Goal: Answer question/provide support: Share knowledge or assist other users

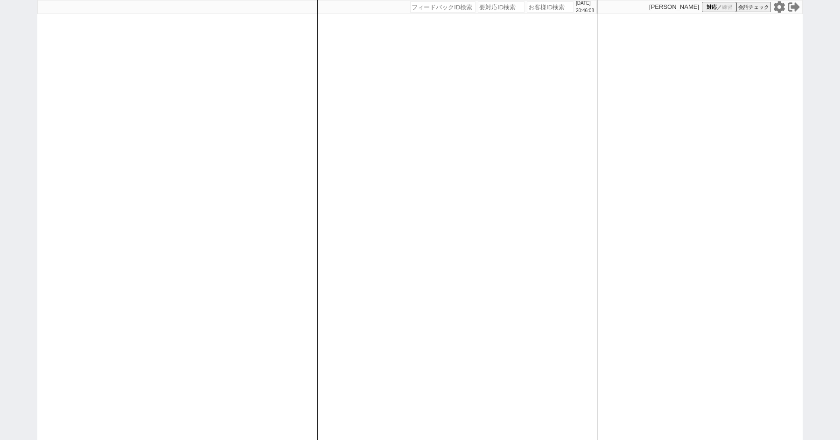
paste input "606186"
type input "606186"
select select "6"
select select "4"
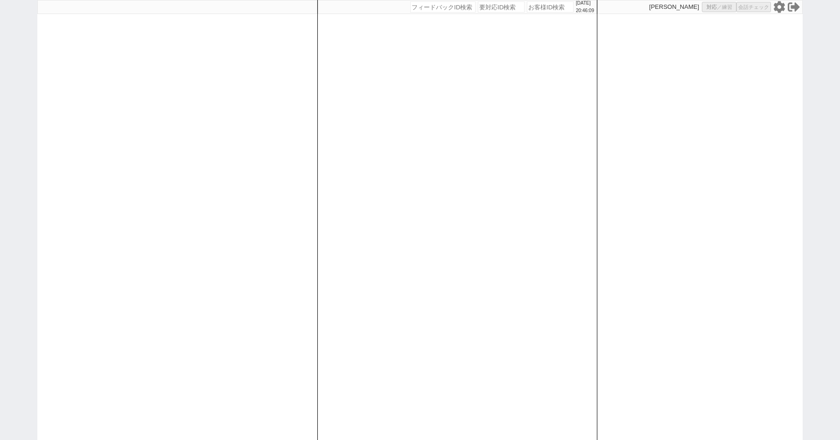
select select
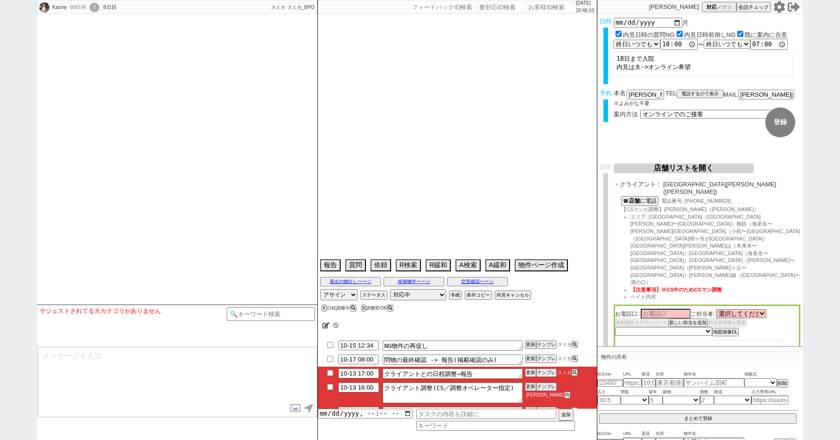
select select "2025"
select select "11"
select select "35"
select select "1"
select select "14"
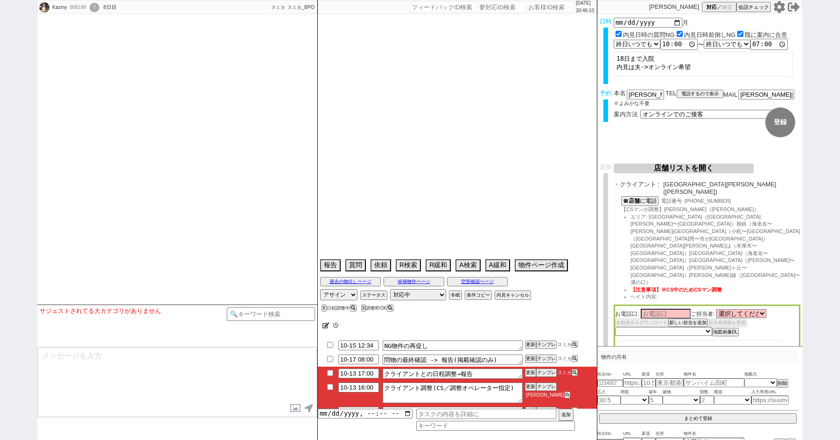
select select "48"
select select "[DATE]"
select select "89"
select select "53"
select select "1350"
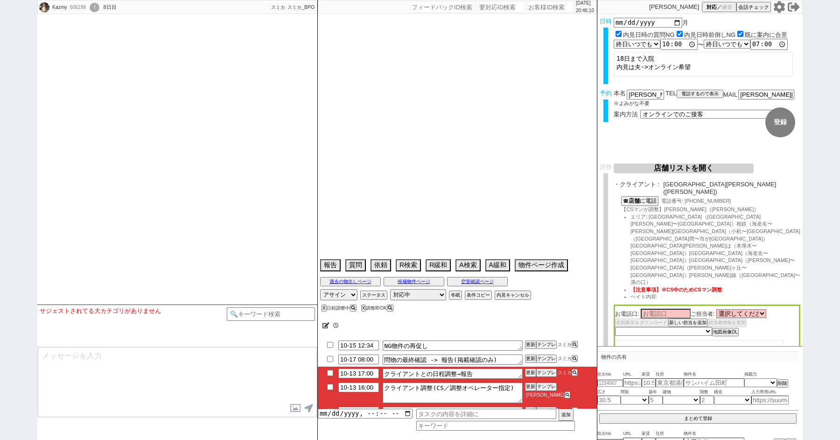
select select "84"
select select "2296"
select select "1297"
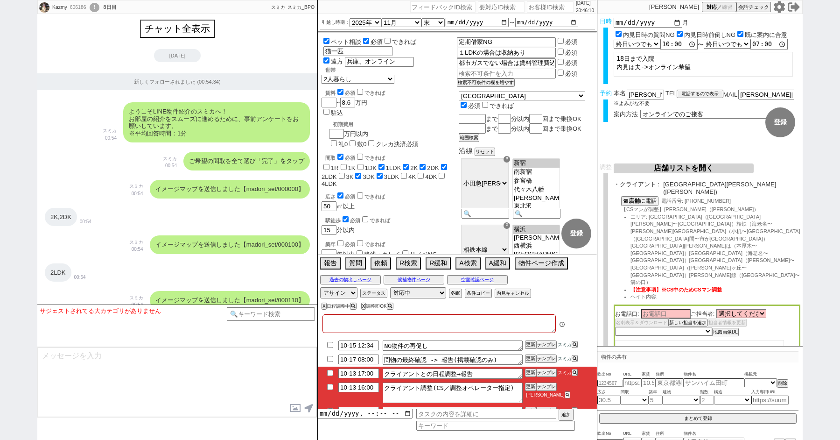
type textarea "@来店でもらっていたがオンラインを優先に希望、希望物件でたら再度クロージングしながら禊も打ち直してください 多摩ハウス7、申込み済みといわれた 当日までに他社…"
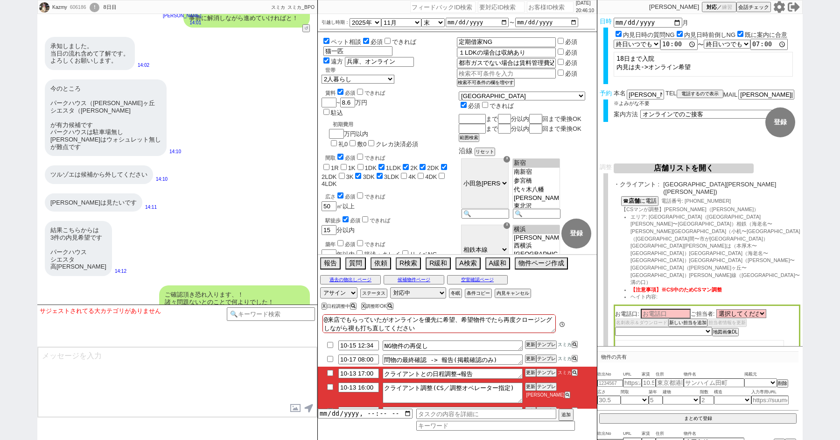
scroll to position [122, 0]
click at [328, 372] on input "checkbox" at bounding box center [330, 373] width 14 height 6
checkbox input "true"
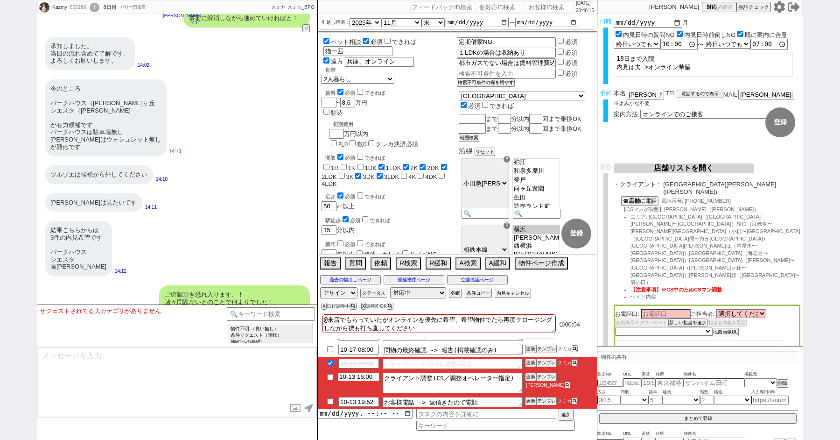
click at [357, 379] on input "10-13 16:00" at bounding box center [358, 376] width 41 height 8
type input "10-14 10:00"
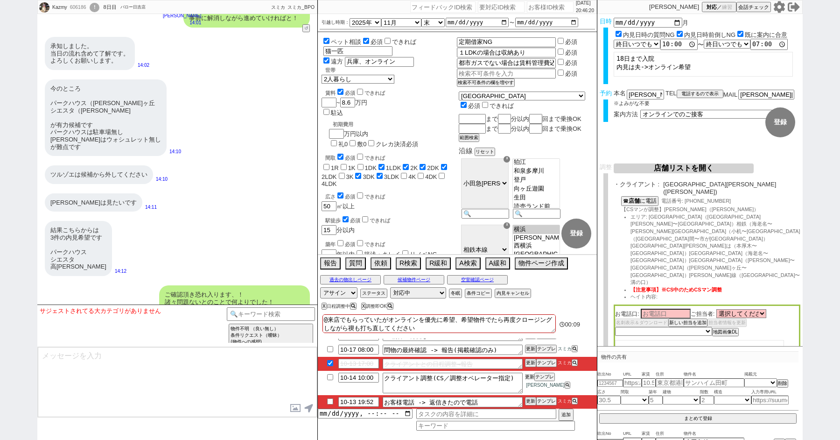
click at [529, 375] on button "更新" at bounding box center [529, 376] width 9 height 7
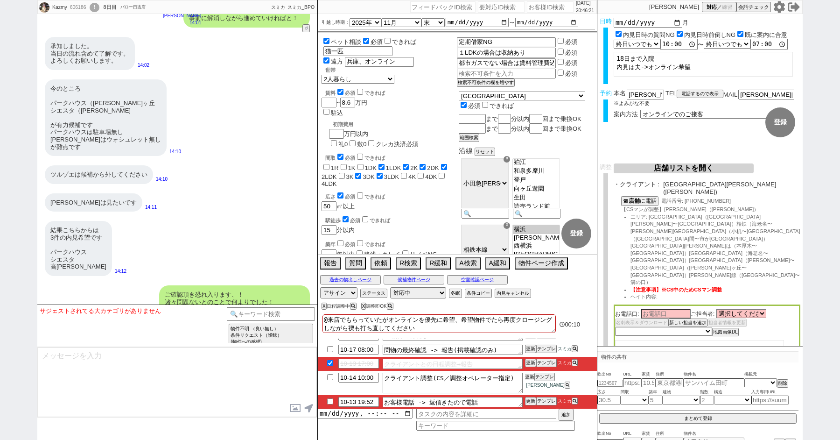
click at [529, 375] on button "更新" at bounding box center [529, 376] width 9 height 7
click at [329, 399] on input "checkbox" at bounding box center [330, 401] width 14 height 6
checkbox input "true"
click at [114, 348] on link "[URL][DOMAIN_NAME]" at bounding box center [82, 351] width 64 height 7
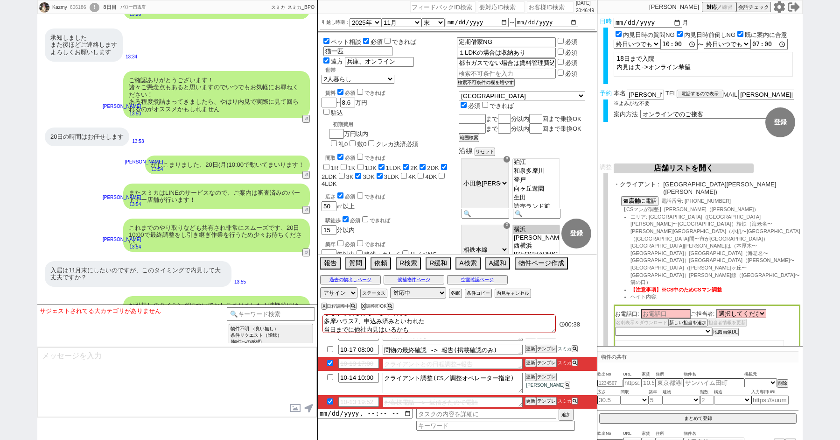
scroll to position [11135, 0]
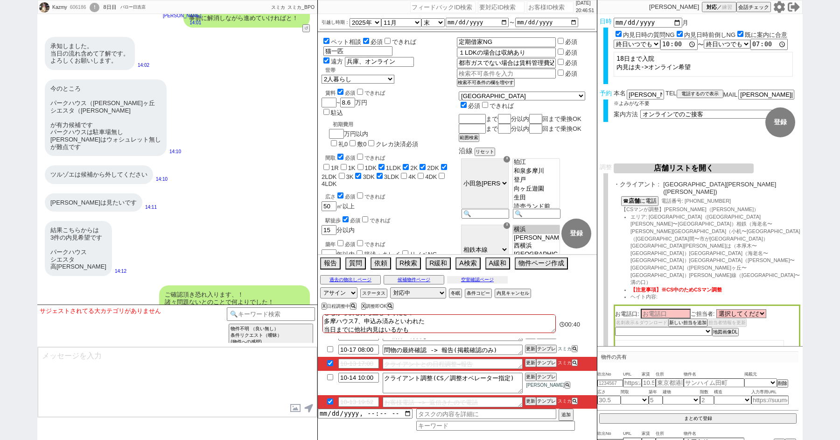
click at [468, 280] on button "空室確認ページ" at bounding box center [477, 279] width 61 height 7
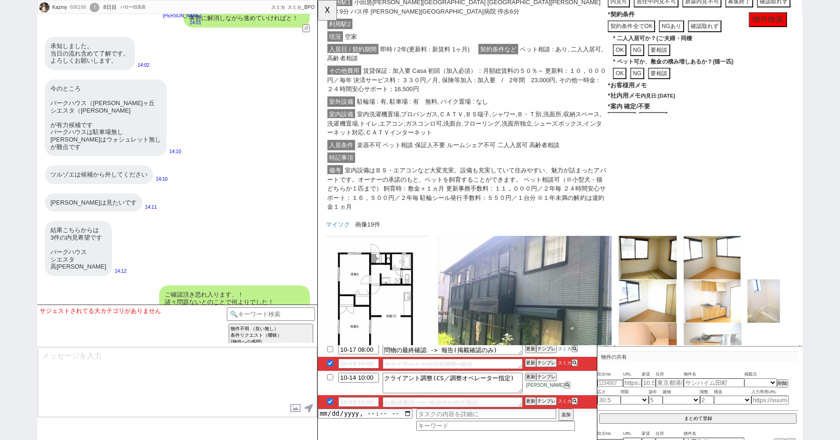
scroll to position [50, 0]
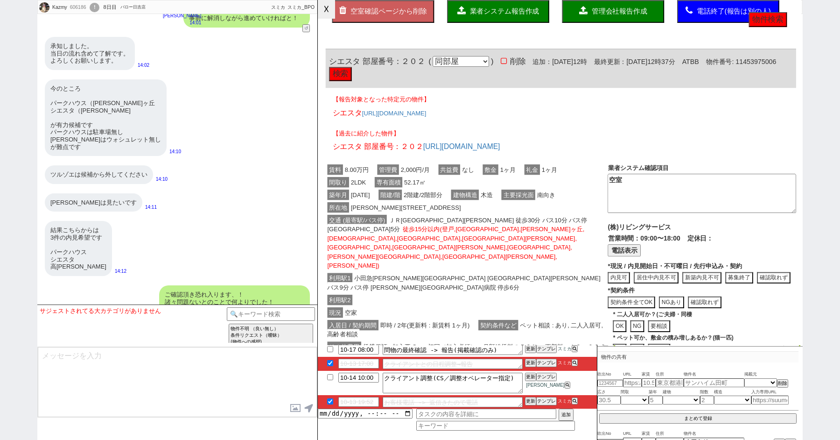
click at [326, 14] on button "☓" at bounding box center [326, 9] width 17 height 19
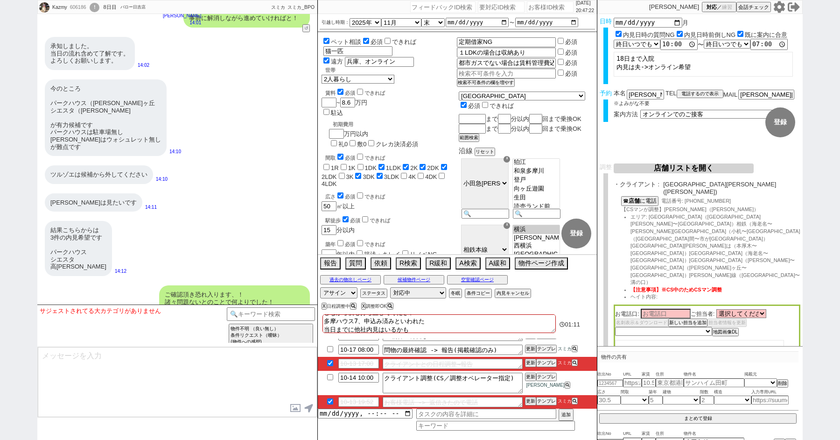
click at [113, 411] on link "[URL][DOMAIN_NAME]" at bounding box center [82, 414] width 64 height 7
click at [114, 348] on link "[URL][DOMAIN_NAME]" at bounding box center [82, 351] width 64 height 7
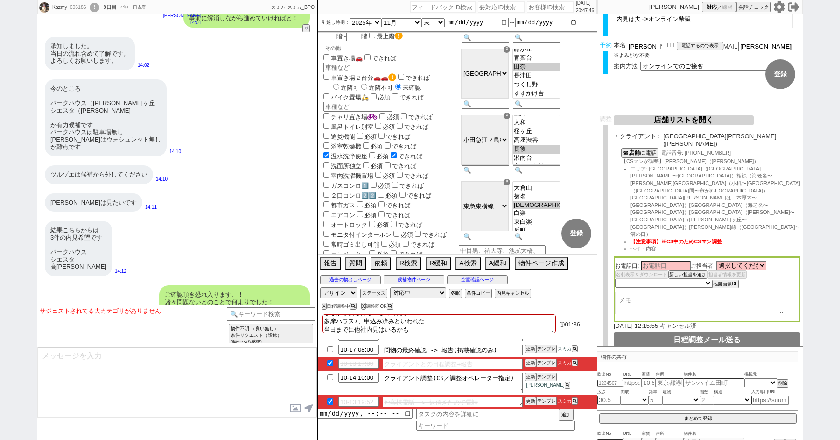
scroll to position [0, 0]
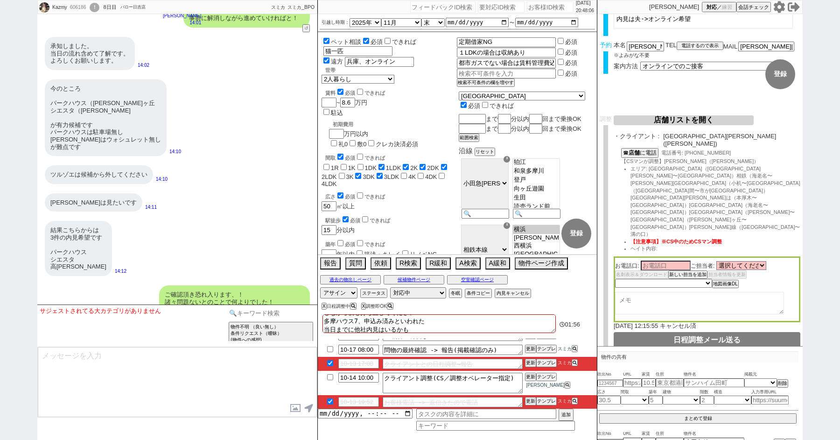
click at [261, 310] on input at bounding box center [271, 313] width 88 height 12
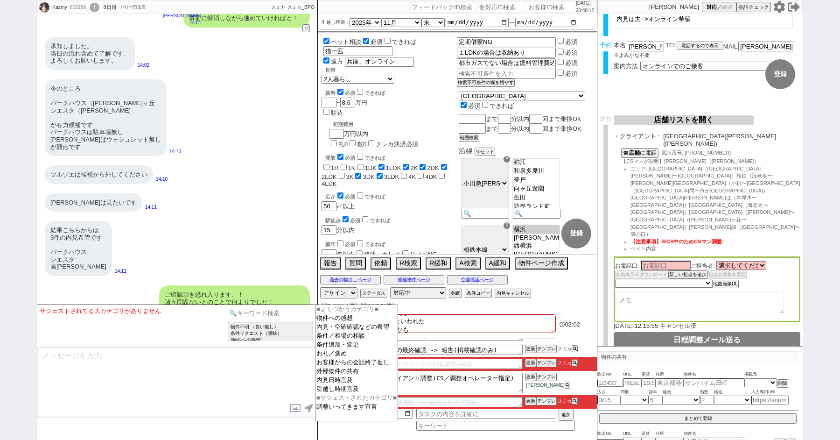
click at [261, 310] on input at bounding box center [271, 313] width 88 height 12
type input "掲"
click at [264, 311] on input at bounding box center [271, 313] width 88 height 12
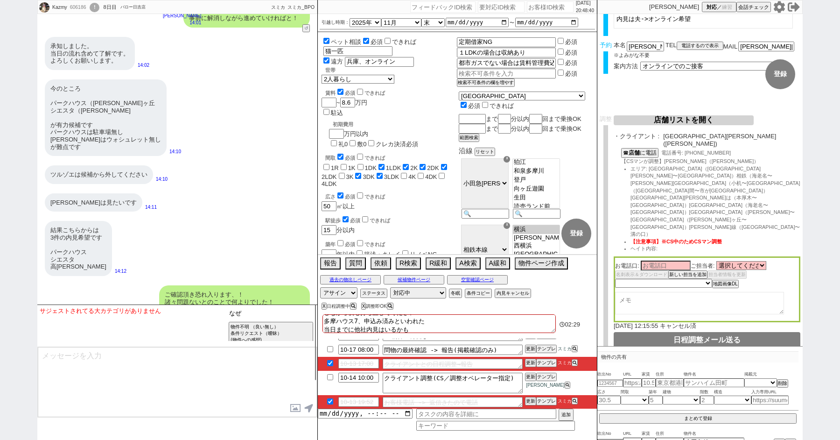
type input "な"
type input "安い"
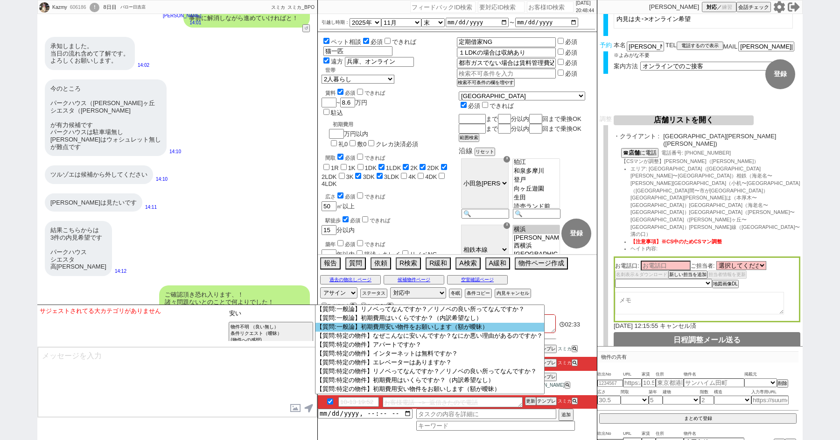
scroll to position [50, 0]
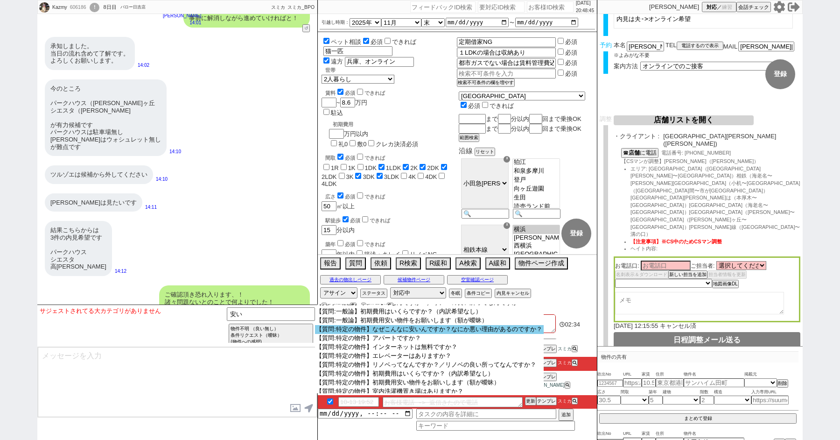
click at [387, 334] on option "【質問:特定の物件】なぜこんなに安いんですか？なにか悪い理由があるのですか？" at bounding box center [429, 329] width 229 height 9
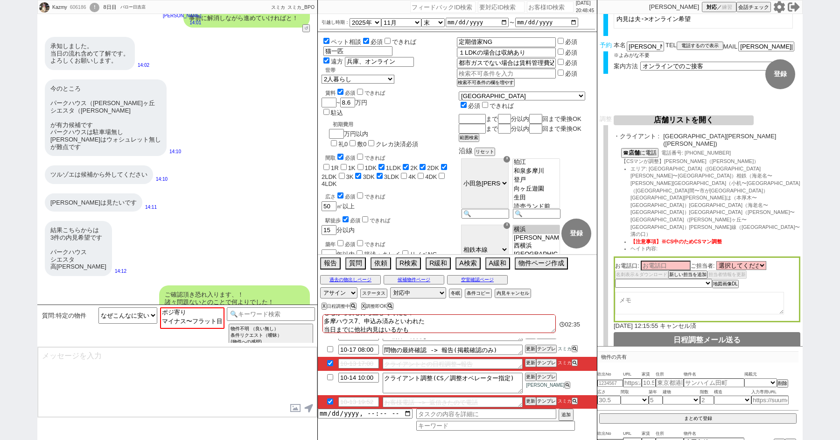
scroll to position [0, 0]
select select "ポジ寄り"
click at [189, 314] on option "ポジ寄り" at bounding box center [191, 311] width 63 height 9
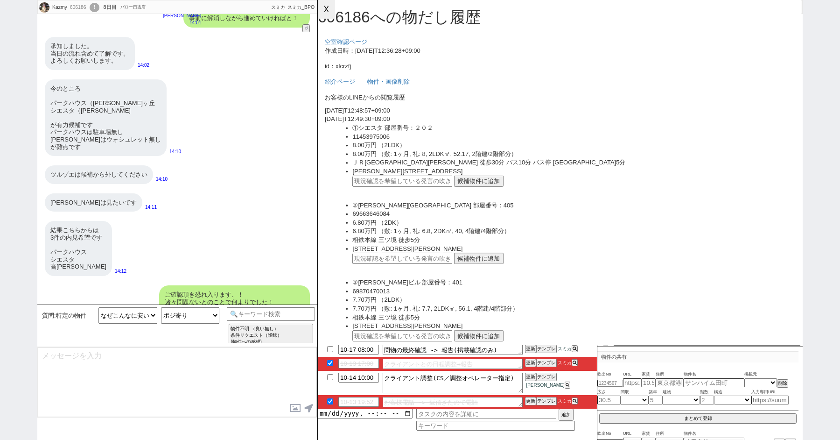
click at [333, 10] on button "☓" at bounding box center [326, 9] width 17 height 19
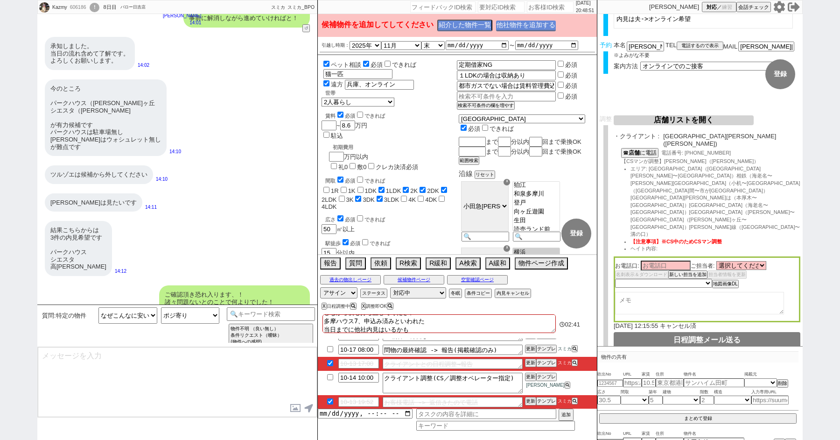
click at [528, 23] on button "他社物件を追加する" at bounding box center [526, 26] width 60 height 11
type input "37328908"
type input "[URL][DOMAIN_NAME]"
select select "1"
select select "6"
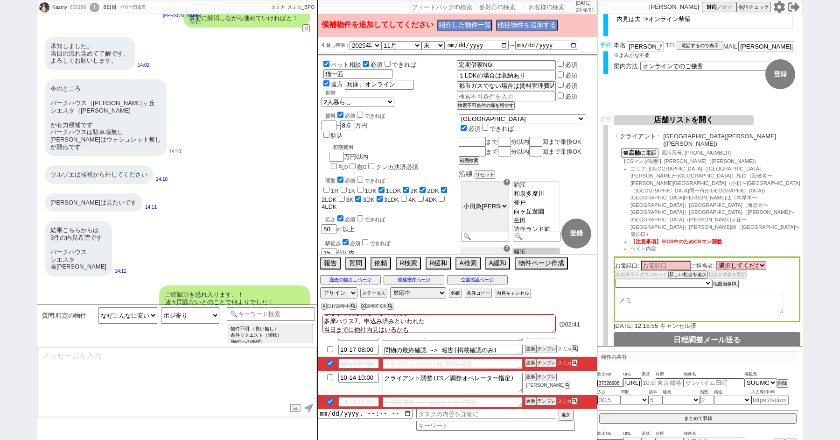
select select
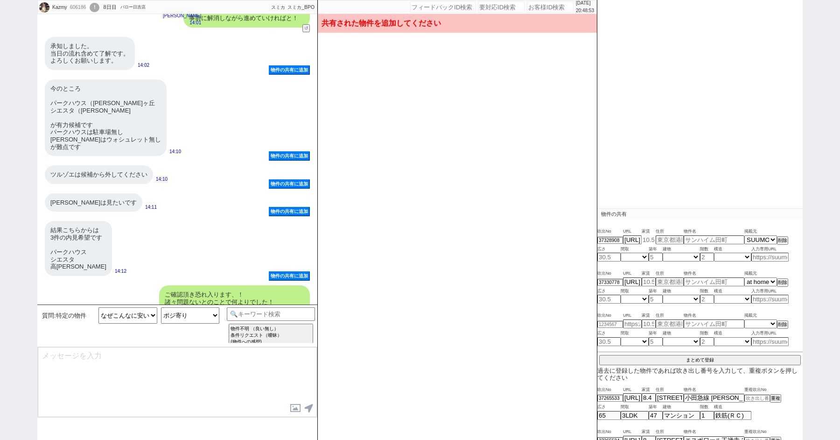
scroll to position [147, 0]
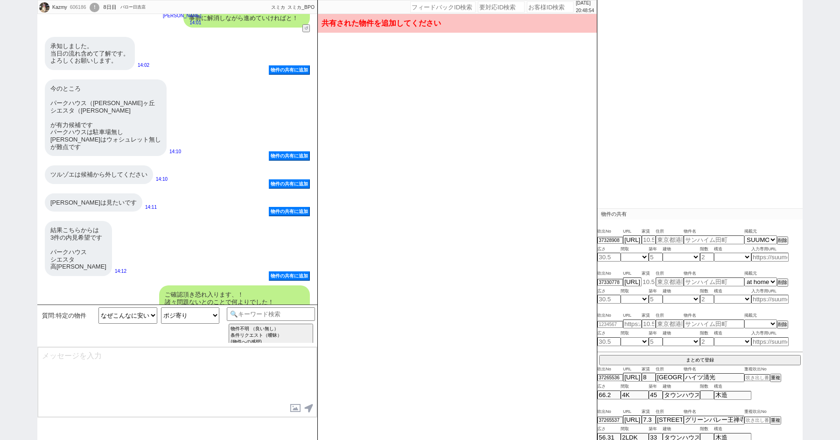
type input "14.5"
type input "[STREET_ADDRESS]"
type input "ロワール横濱"
type input "50.17"
select select "6"
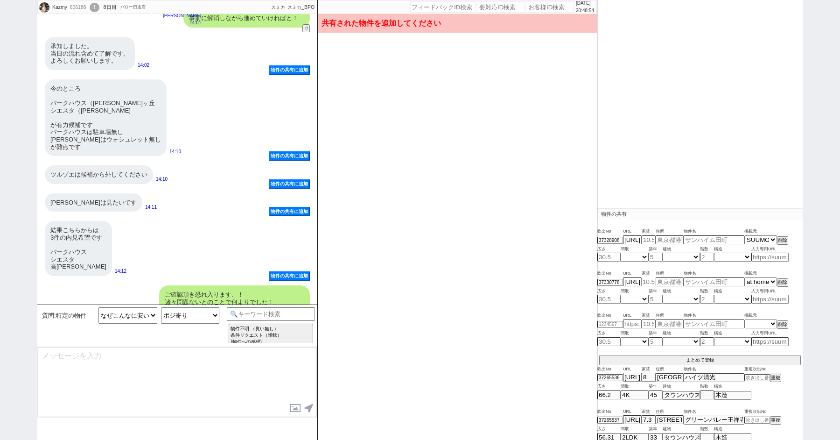
type input "27"
select select "0"
type input "3"
select select "4"
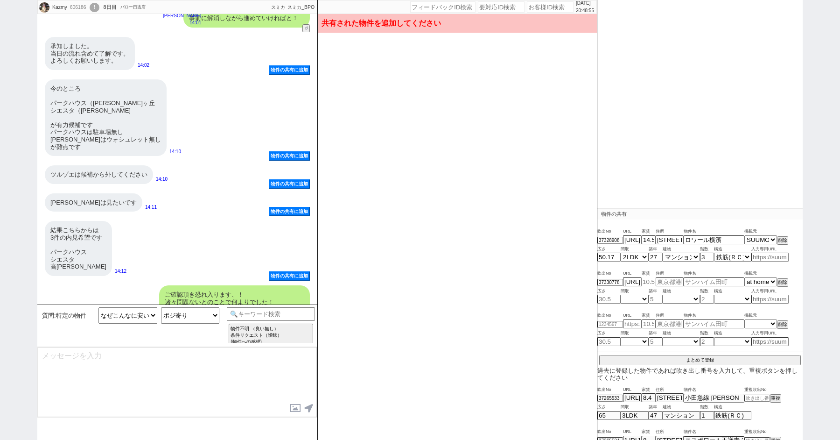
scroll to position [143, 0]
type input "8.4"
type input "[STREET_ADDRESS][PERSON_NAME][PERSON_NAME][PERSON_NAME] 地図"
type input "ソレイユ"
type input "55.14"
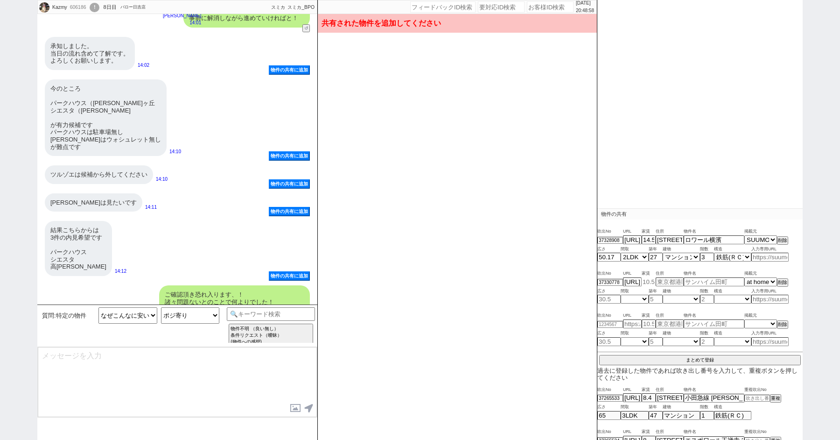
select select "6"
type input "12"
select select "0"
type input "1"
select select "4"
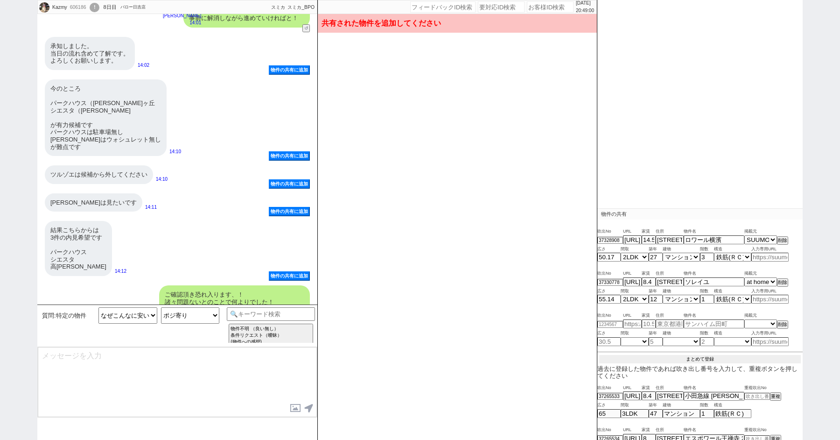
scroll to position [141, 0]
click at [688, 357] on button "まとめて登録" at bounding box center [699, 360] width 201 height 8
type input "[STREET_ADDRESS][PERSON_NAME][PERSON_NAME][PERSON_NAME] 地図"
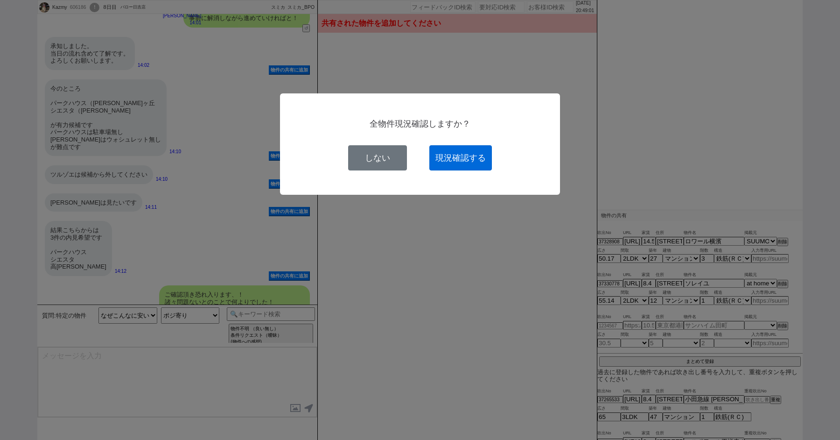
click at [478, 159] on button "現況確認する" at bounding box center [460, 157] width 63 height 25
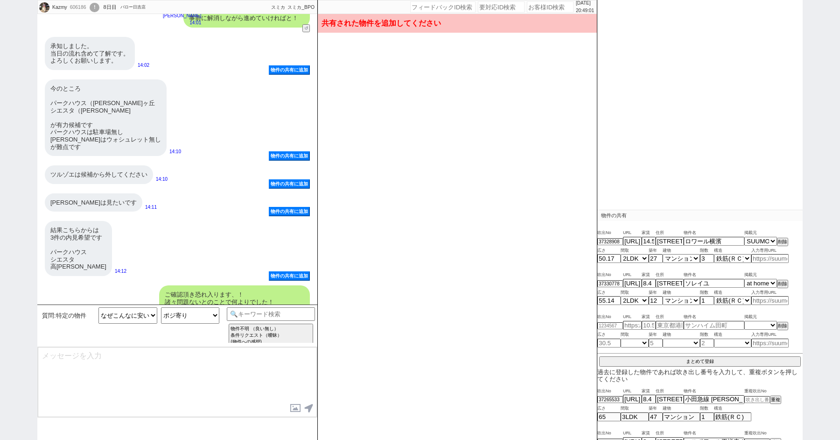
select select
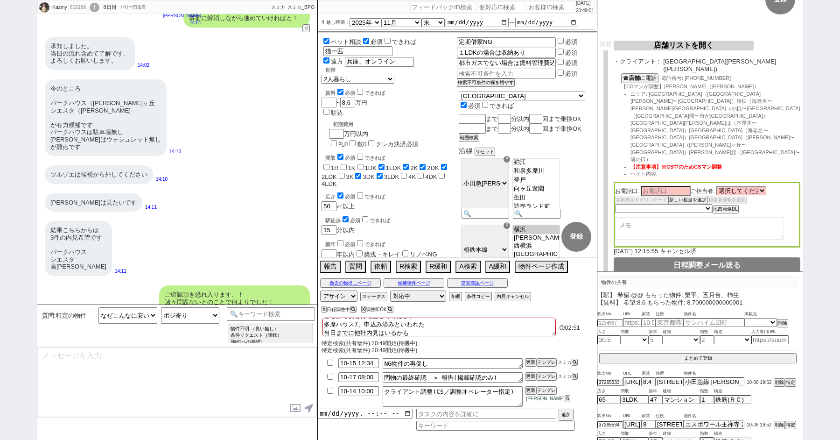
scroll to position [74, 0]
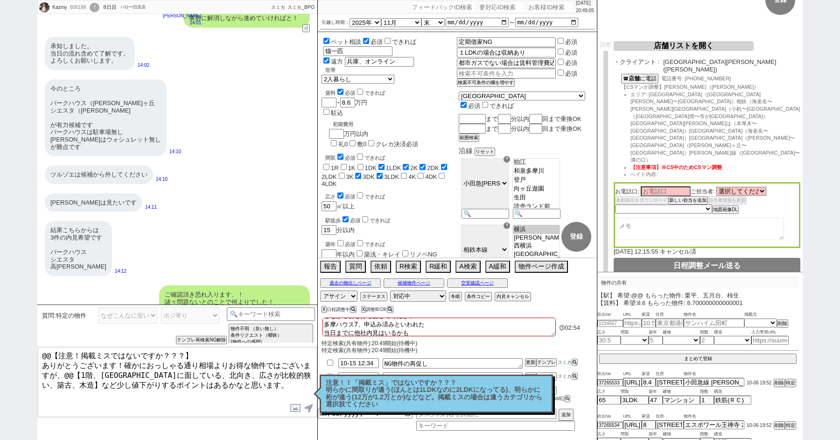
drag, startPoint x: 44, startPoint y: 359, endPoint x: 37, endPoint y: 337, distance: 23.5
click at [37, 337] on div "質問:特定の物件 なぜこんなに安いんですか？なにか悪い理由があるのですか？ アパートですか？ インターネットは無料ですか？ エレベーターはありますか？ リノベ…" at bounding box center [177, 371] width 280 height 135
click at [101, 348] on link "[URL][DOMAIN_NAME]" at bounding box center [82, 351] width 64 height 7
drag, startPoint x: 89, startPoint y: 220, endPoint x: 48, endPoint y: 220, distance: 40.6
click at [48, 335] on div "ロワール横濱 3階 [URL][DOMAIN_NAME] by [PERSON_NAME]" at bounding box center [82, 351] width 75 height 33
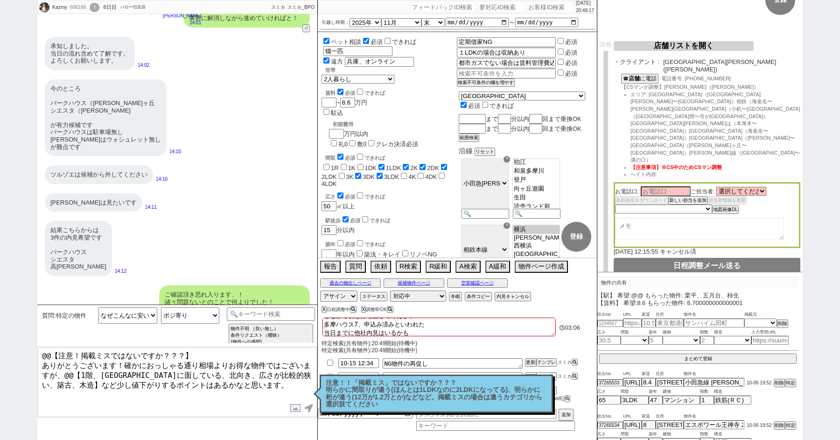
copy div "ロワール横濱"
drag, startPoint x: 41, startPoint y: 360, endPoint x: 10, endPoint y: 318, distance: 52.1
click at [15, 326] on div "[PERSON_NAME] 606186 ! 0 8日目 バロー[PERSON_NAME]店 冬眠中 自社客 スミカ スミカ_BPO チャット全表示 [DAT…" at bounding box center [420, 220] width 840 height 440
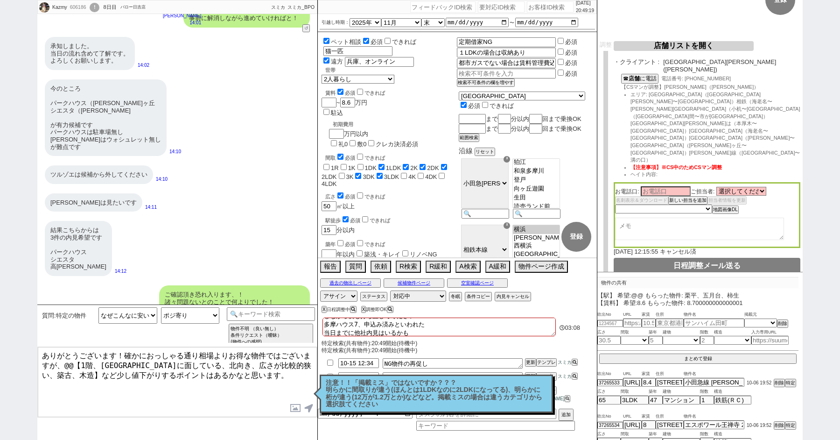
paste textarea "ロワール横濱"
click at [221, 355] on textarea "ロワール横濱ですね。ご質問ありがとうございます！確かにおっしゃる通り相場よりお得な物件ではございますが、@@【1階、[GEOGRAPHIC_DATA]に面して…" at bounding box center [177, 382] width 279 height 70
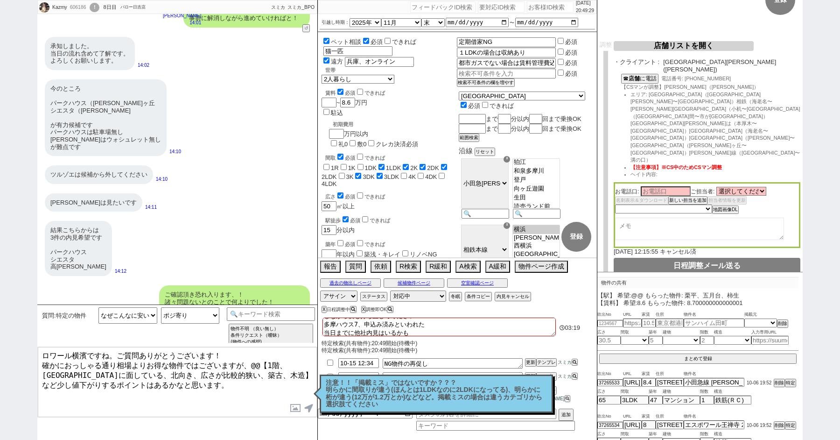
drag, startPoint x: 253, startPoint y: 362, endPoint x: 235, endPoint y: 370, distance: 20.0
click at [235, 370] on textarea "ロワール横濱ですね。ご質問ありがとうございます！ 確かにおっしゃる通り相場よりお得な物件ではございますが、@@【1階、[GEOGRAPHIC_DATA]に面し…" at bounding box center [177, 382] width 279 height 70
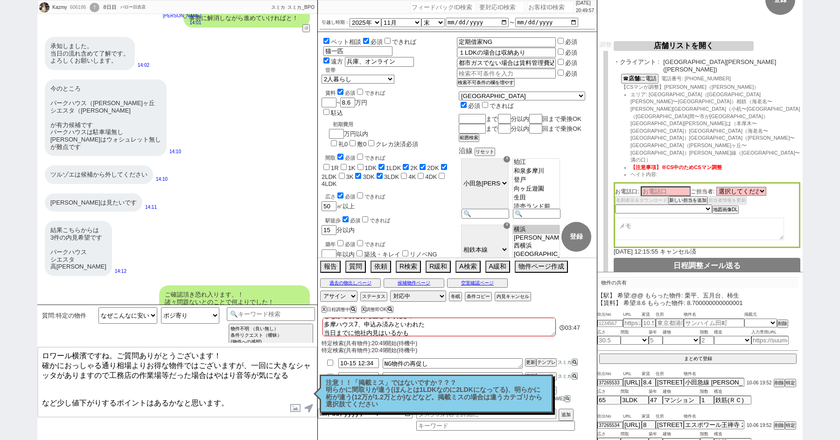
drag, startPoint x: 288, startPoint y: 373, endPoint x: 112, endPoint y: 371, distance: 176.4
click at [112, 371] on textarea "ロワール横濱ですね。ご質問ありがとうございます！ 確かにおっしゃる通り相場よりお得な物件ではございますが、一回に大きなシャッタがありますので工務店の作業場等だ…" at bounding box center [177, 382] width 279 height 70
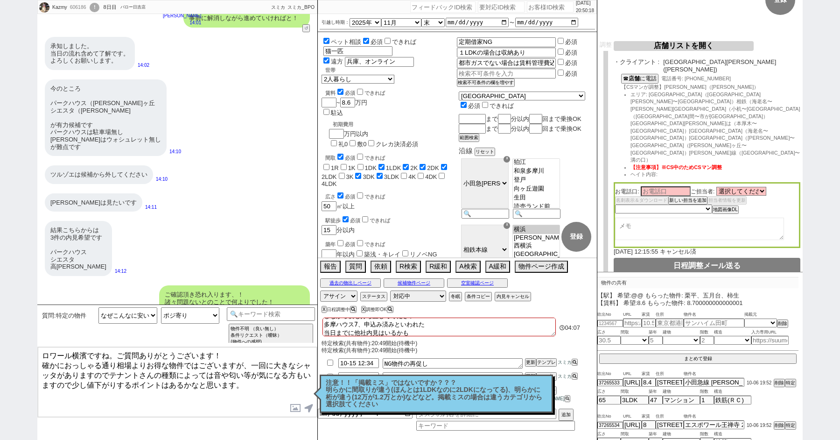
type textarea "ロワール横濱ですね。ご質問ありがとうございます！ 確かにおっしゃる通り相場よりお得な物件ではございますが、一回に大きなシャッタがありますのでテナントさんの種類…"
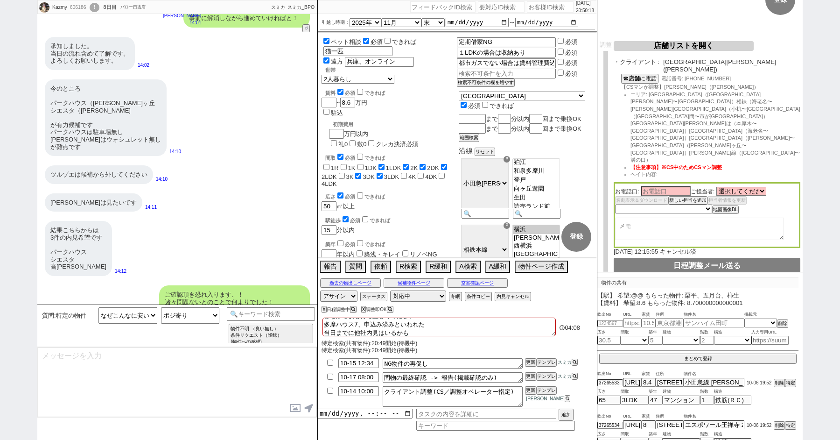
scroll to position [11191, 0]
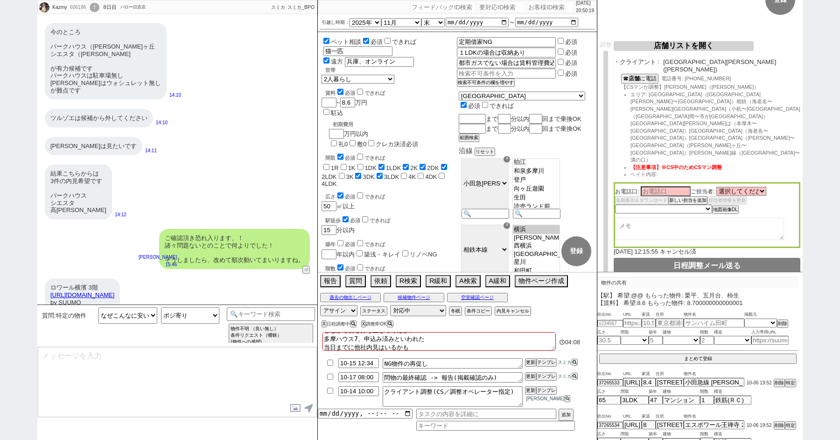
type textarea "大きくズレるということはないかと思いますが、、、もし気になられる形でしたら現況なども合わせて[PERSON_NAME]さんに色々と確認できますが、いかがでしょ…"
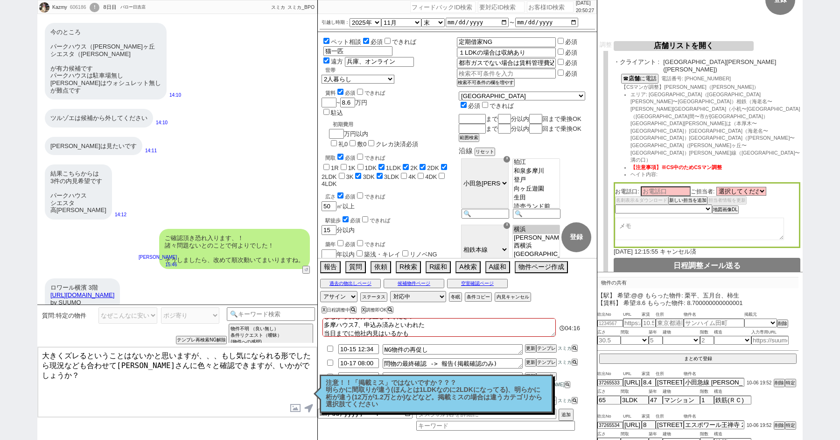
click at [195, 359] on textarea "大きくズレるということはないかと思いますが、、、もし気になられる形でしたら現況なども合わせて[PERSON_NAME]さんに色々と確認できますが、いかがでしょ…" at bounding box center [177, 382] width 279 height 70
click at [334, 265] on button "報告" at bounding box center [329, 266] width 19 height 10
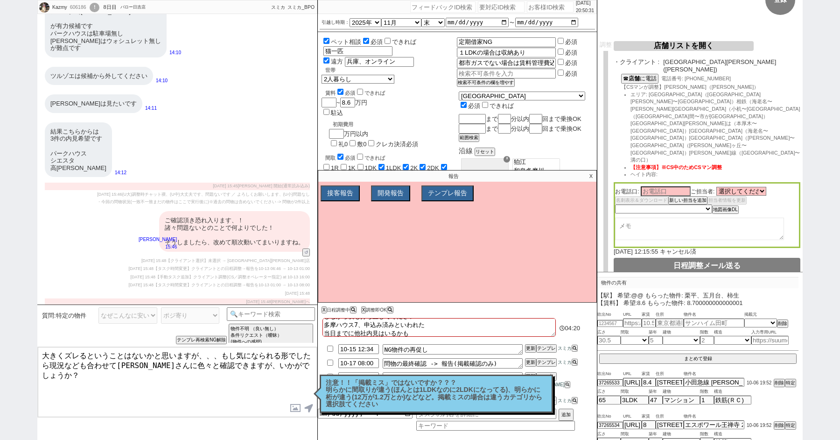
scroll to position [15923, 0]
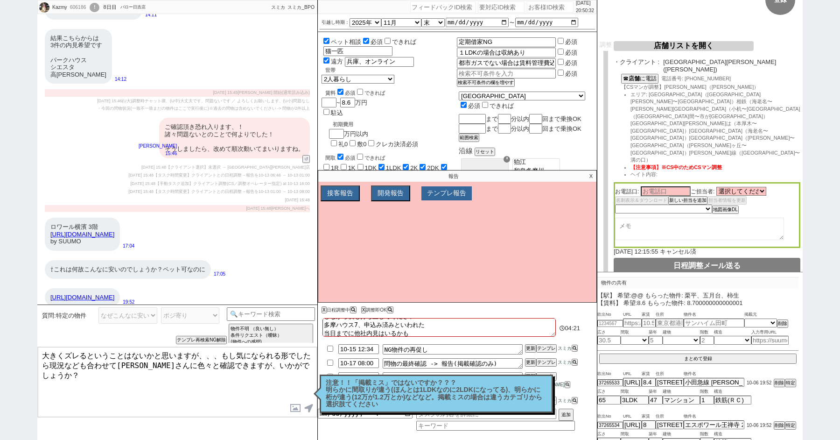
click at [449, 195] on button "テンプレ報告" at bounding box center [446, 193] width 50 height 14
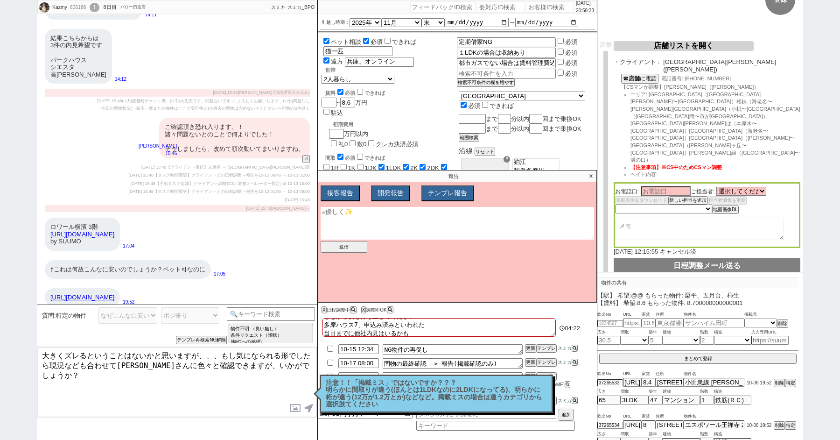
click at [349, 219] on textarea at bounding box center [457, 223] width 273 height 33
type textarea "[PERSON_NAME]さんに色々確認とは言いたくない"
click at [347, 244] on button "送信" at bounding box center [344, 247] width 47 height 12
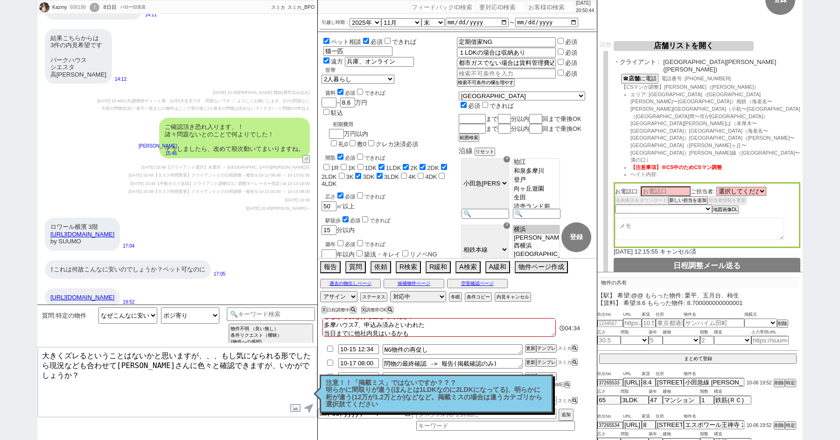
click at [112, 369] on textarea "大きくズレるということはないかと思いますが、、、もし気になられる形でしたら現況なども合わせて[PERSON_NAME]さんに色々と確認できますが、いかがでしょ…" at bounding box center [177, 382] width 279 height 70
drag, startPoint x: 52, startPoint y: 362, endPoint x: 298, endPoint y: 362, distance: 246.4
click at [298, 362] on textarea "大きくズレるということはないかと思いますが、、、もし気になられる形でしたら現況なども合わせて[PERSON_NAME]さんに色々と確認できますが、いかがでしょ…" at bounding box center [177, 382] width 279 height 70
type textarea "大きくズレるということはないかと思いますが、、、もし気になられる形でしたらいただいた2件は候補として進めていければと思いますがいかがでしょうか？"
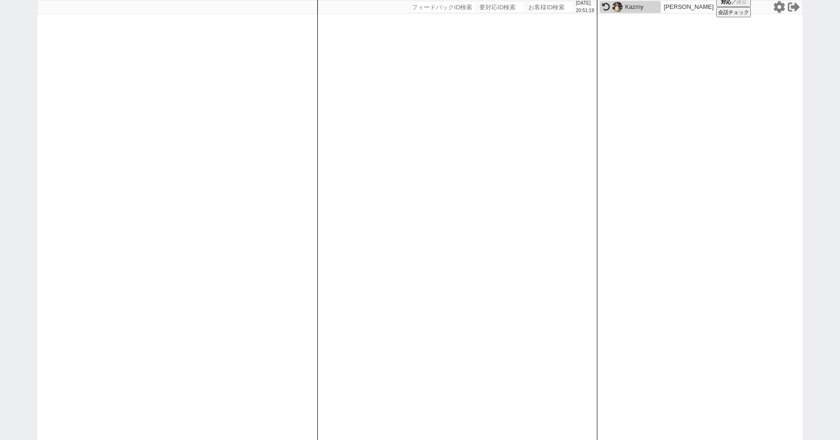
scroll to position [0, 0]
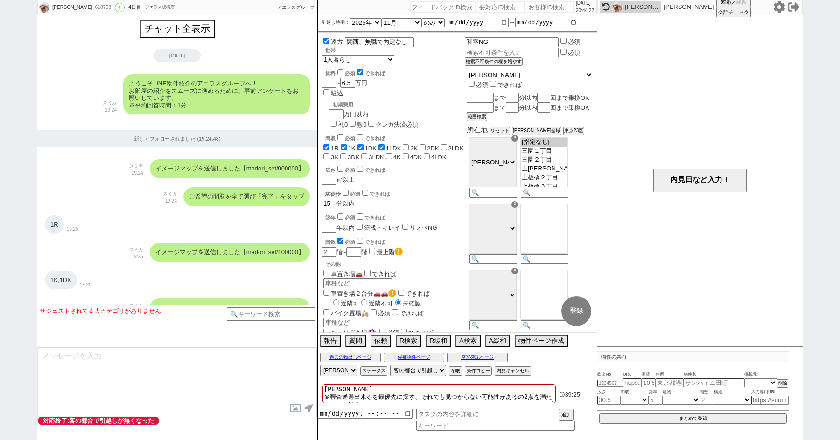
select select "2025"
select select "11"
select select "36"
select select "0"
select select "19"
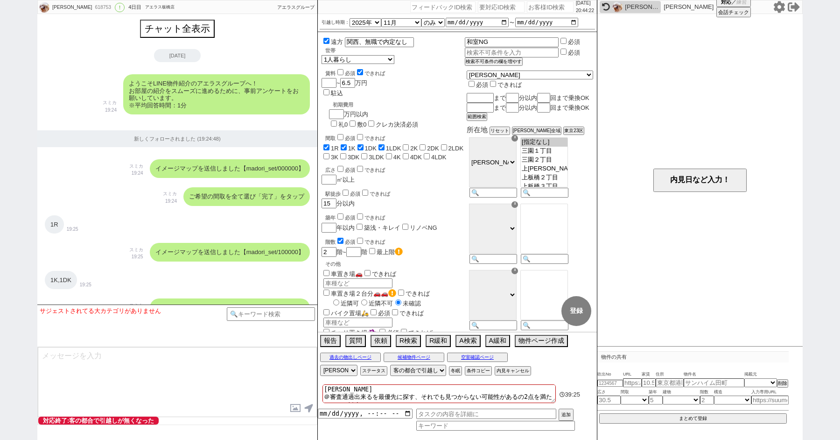
select select "235"
select select "600"
select select
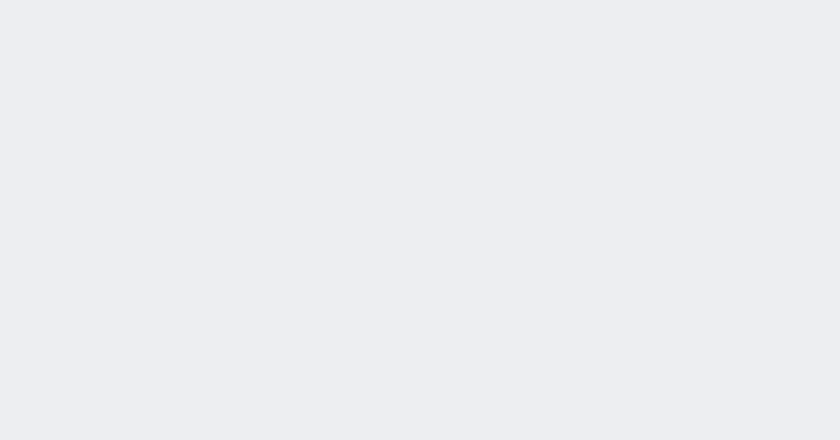
click at [0, 0] on div "2025/10/13 20:56:58 候補物件を追加してしてください 紹介した物件一覧 他社物件を追加する 空室確認ページに追加・削除 紹介した物件一覧 他…" at bounding box center [0, 0] width 0 height 0
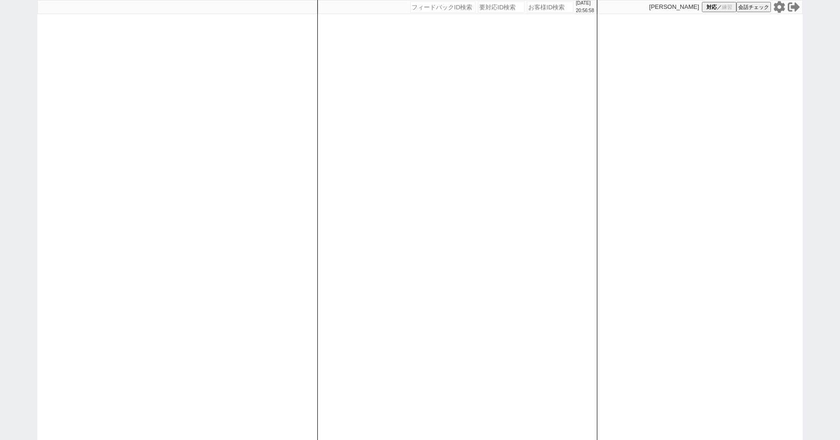
click at [20, 84] on div "2025/10/13 20:56:58 候補物件を追加してしてください 紹介した物件一覧 他社物件を追加する 空室確認ページに追加・削除 紹介した物件一覧 他…" at bounding box center [420, 220] width 840 height 440
paste input "617407"
type input "617407"
select select "400"
select select
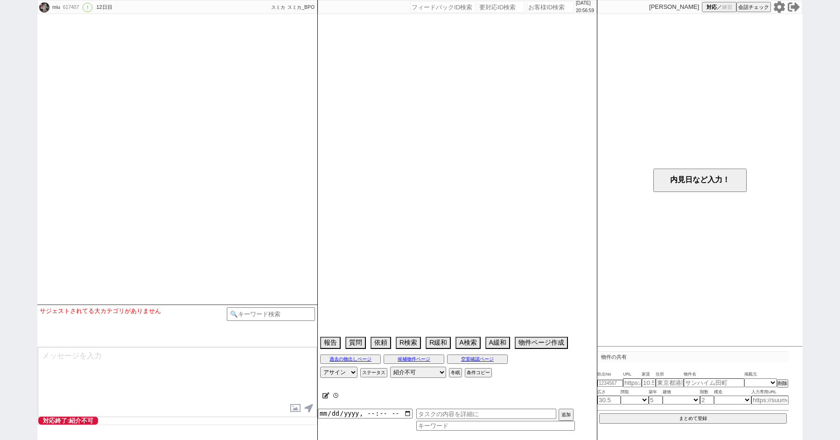
select select "2025"
select select "11"
select select "37"
select select "6"
select select "11"
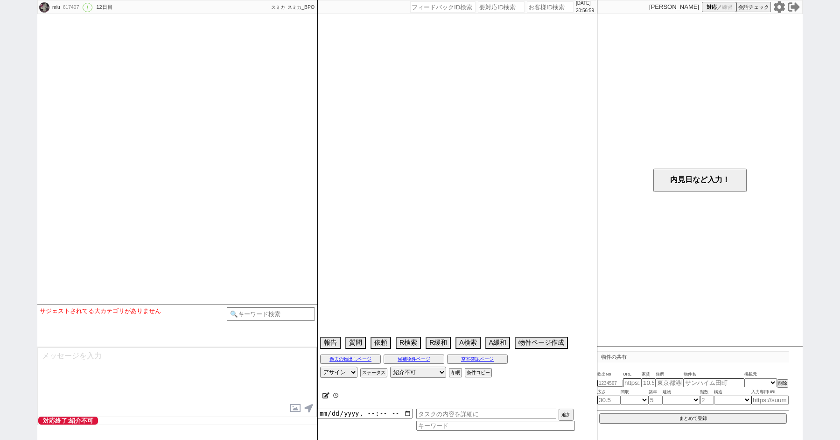
select select "9"
select select "325"
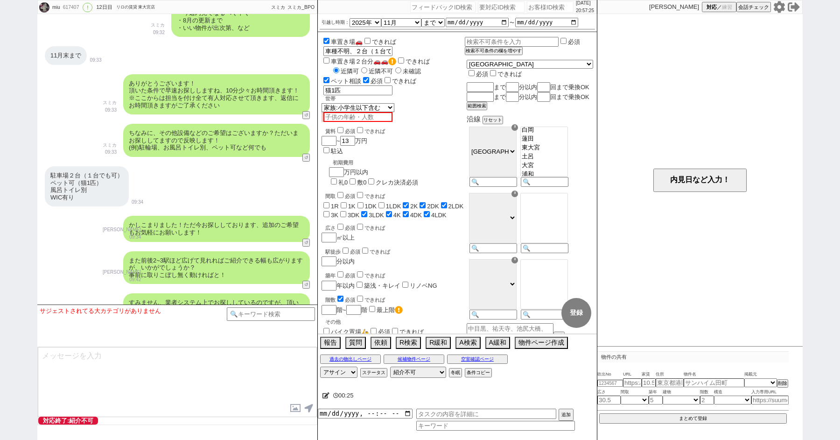
scroll to position [797, 0]
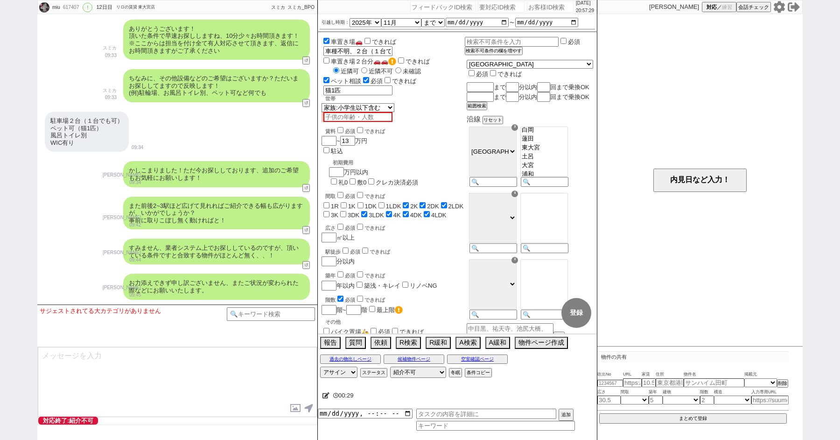
click at [68, 198] on div "また前後2~3駅ほど広げて見れればご紹介できる幅も広がりますが、いかがでしょうか？ 事前に取りこぼし無く動ければと！ 翁川菜緒 09:42 13177-A1" at bounding box center [177, 213] width 280 height 42
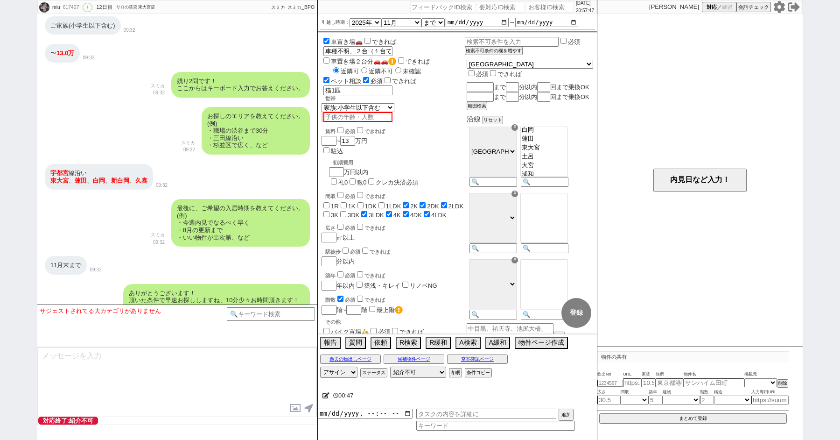
scroll to position [1070, 0]
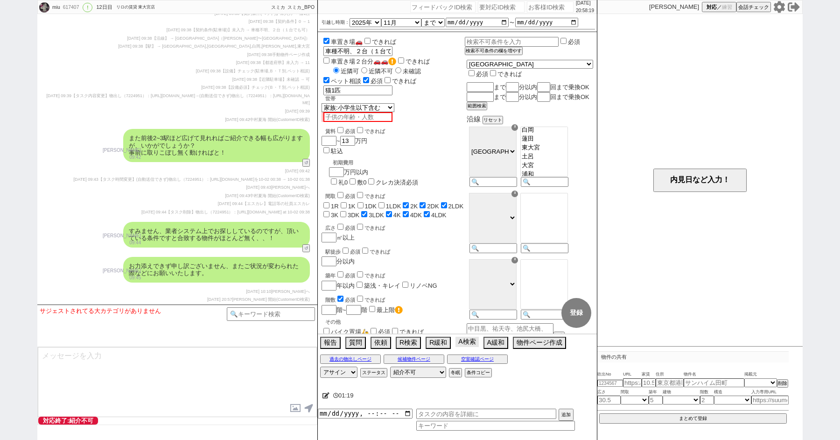
click at [468, 344] on button "A検索" at bounding box center [466, 341] width 23 height 10
click at [466, 344] on button "A検索" at bounding box center [466, 341] width 23 height 10
click at [37, 132] on div "miu 617407 ! 0 12日目 リロの賃貸 東大宮店 冬眠中 自社客 スミカ スミカ_BPO チャット全表示 2025-10-02 ようこそLINE物…" at bounding box center [420, 220] width 840 height 440
paste input "619024"
type input "619024"
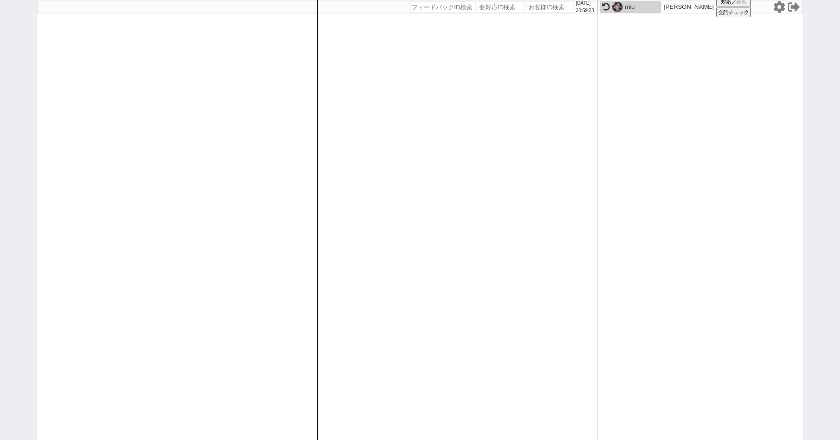
select select
select select "1"
select select "2"
select select
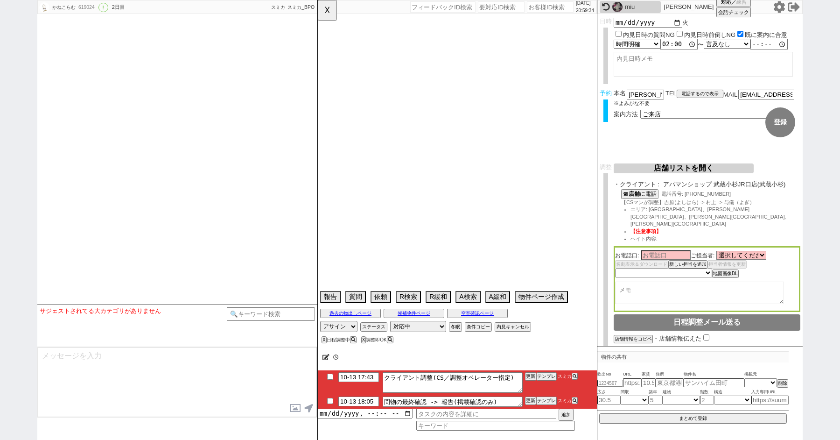
type textarea "他社なし"
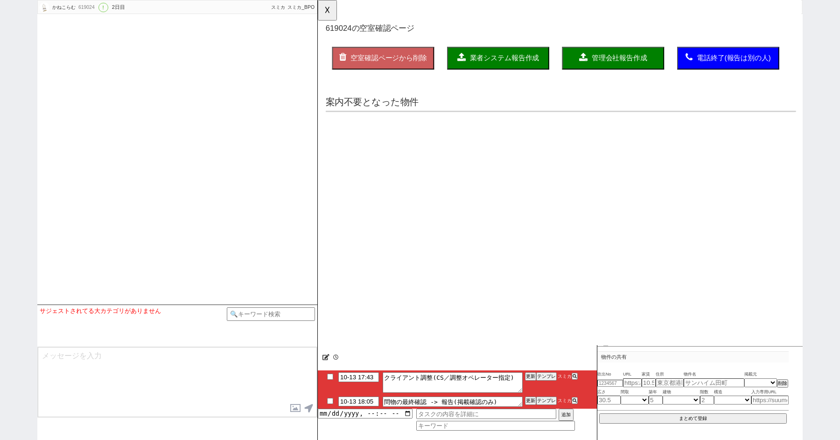
scroll to position [2735, 0]
select select "2025"
select select "11"
select select "36"
select select "0"
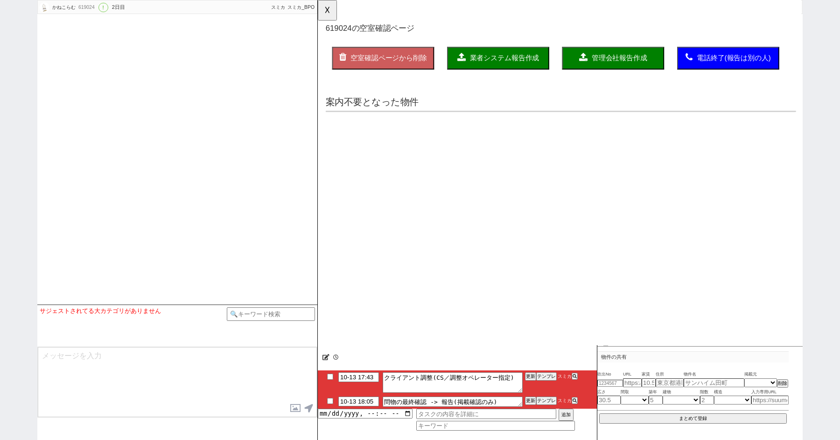
select select "48"
select select "47"
select select "44"
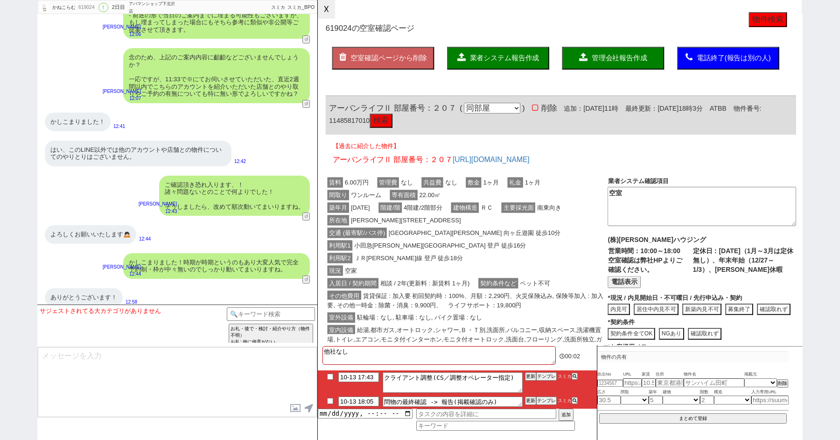
click at [326, 6] on button "☓" at bounding box center [326, 9] width 17 height 19
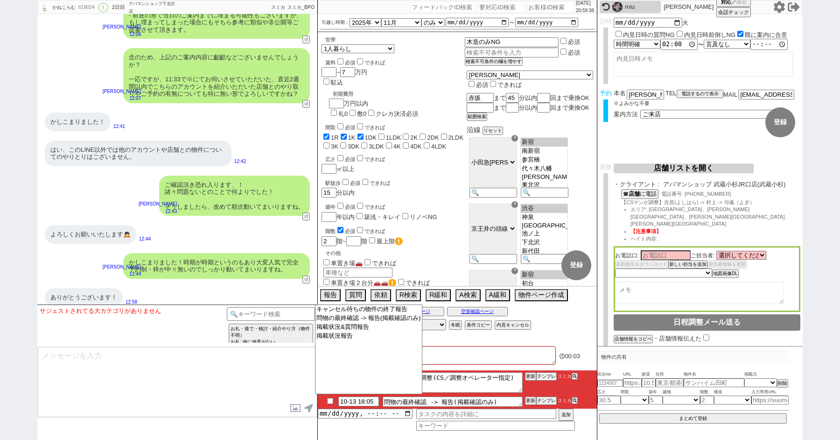
click at [129, 357] on textarea at bounding box center [177, 382] width 279 height 70
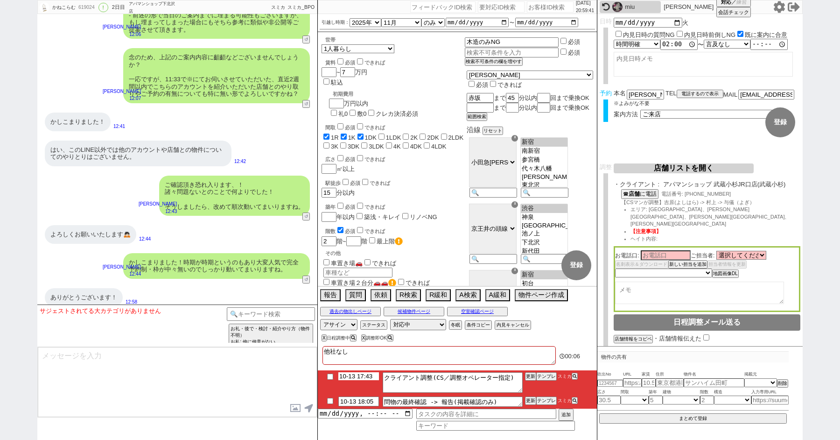
click at [354, 377] on input "10-13 17:43" at bounding box center [358, 376] width 41 height 8
type input "10-14 10:00"
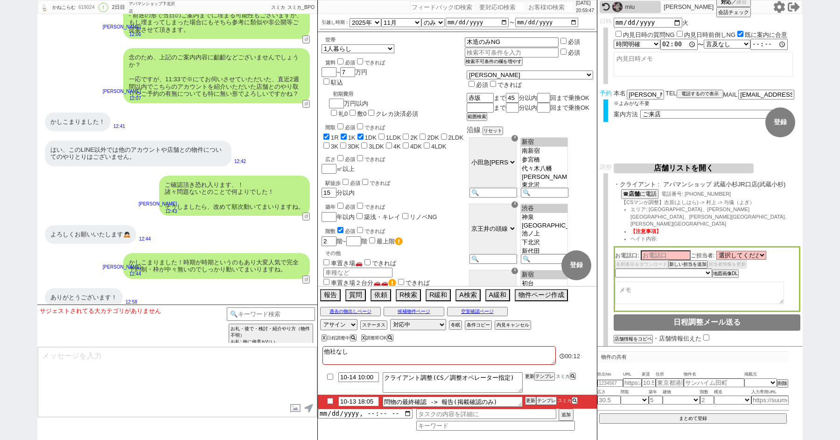
click at [532, 375] on button "更新" at bounding box center [529, 376] width 9 height 7
click at [356, 403] on input "10-13 18:05" at bounding box center [358, 400] width 41 height 8
type input "10-14 10:00"
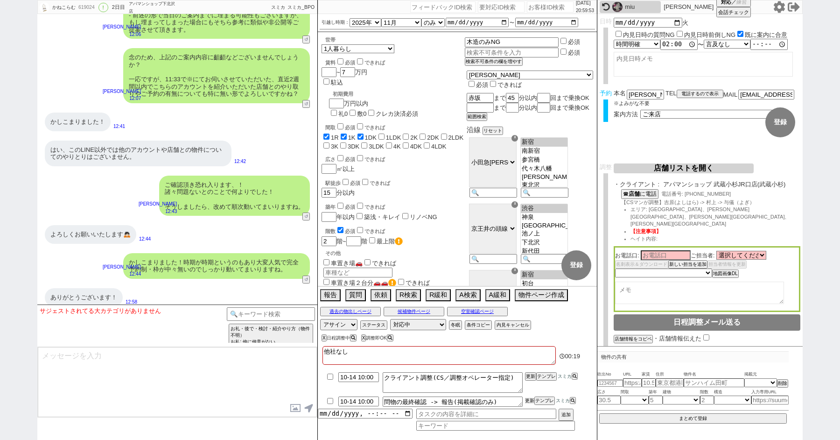
click at [531, 401] on button "更新" at bounding box center [529, 400] width 9 height 7
click at [530, 377] on button "更新" at bounding box center [529, 376] width 9 height 7
